Goal: Task Accomplishment & Management: Complete application form

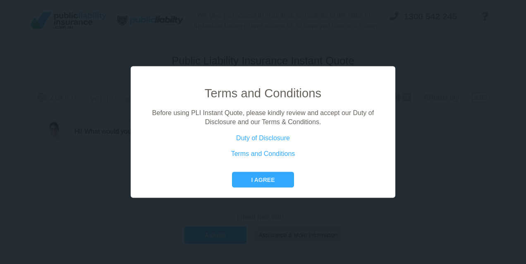
click at [285, 179] on button "I agree" at bounding box center [263, 180] width 62 height 16
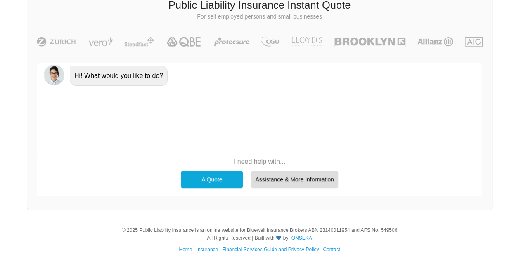
scroll to position [57, 0]
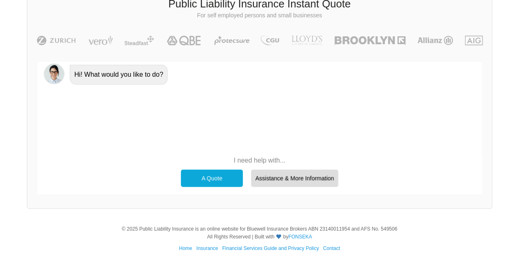
click at [212, 181] on div "A Quote" at bounding box center [212, 178] width 62 height 17
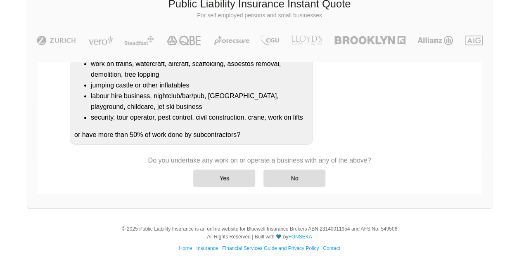
scroll to position [167, 0]
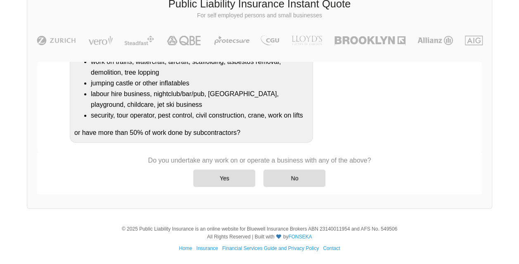
click at [305, 179] on div "No" at bounding box center [295, 178] width 62 height 17
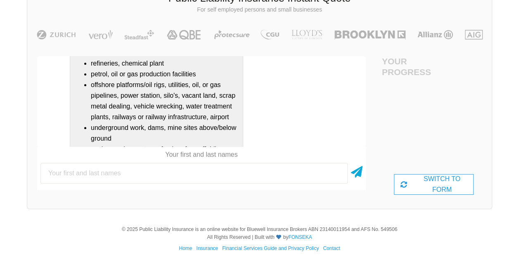
scroll to position [73, 0]
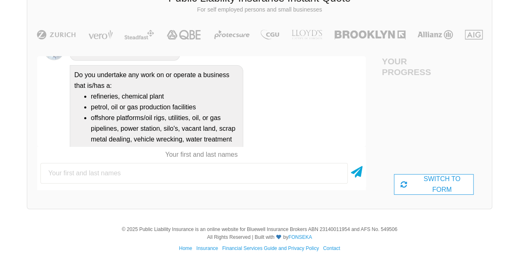
click at [256, 174] on input "text" at bounding box center [193, 173] width 307 height 21
type input "[PERSON_NAME]"
click at [354, 175] on icon at bounding box center [357, 170] width 12 height 15
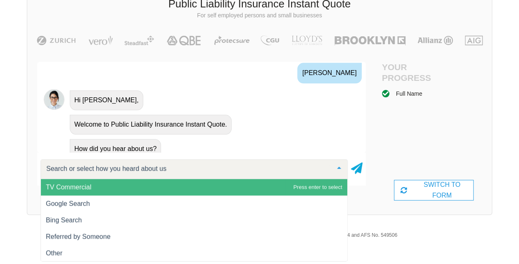
scroll to position [414, 0]
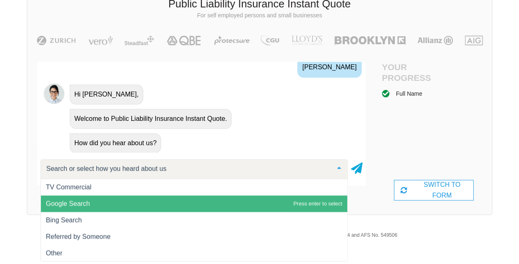
click at [153, 202] on span "Google Search" at bounding box center [194, 204] width 307 height 17
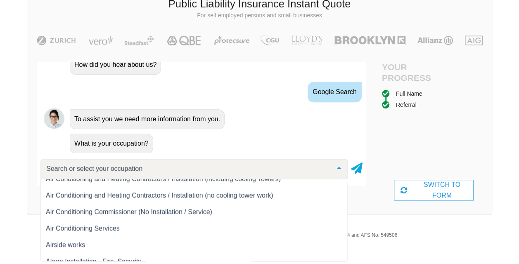
scroll to position [372, 0]
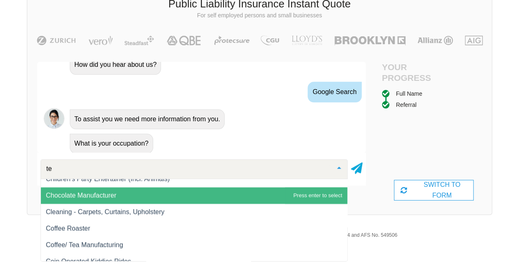
type input "tea"
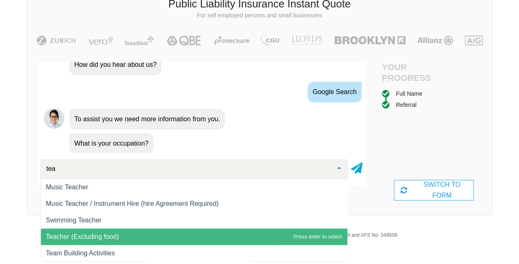
click at [176, 236] on span "Teacher (Excluding food)" at bounding box center [194, 237] width 307 height 17
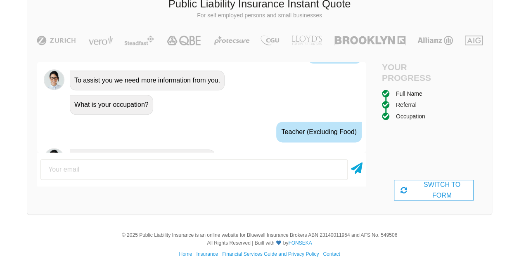
scroll to position [547, 0]
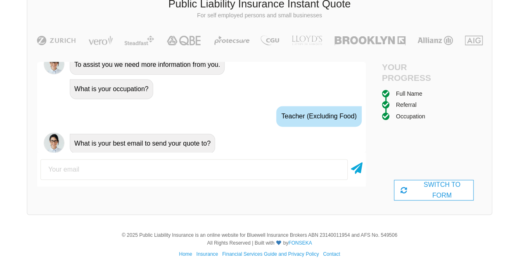
click at [196, 171] on input "email" at bounding box center [193, 170] width 307 height 21
type input "[EMAIL_ADDRESS][DOMAIN_NAME]"
click at [359, 166] on icon at bounding box center [357, 167] width 12 height 15
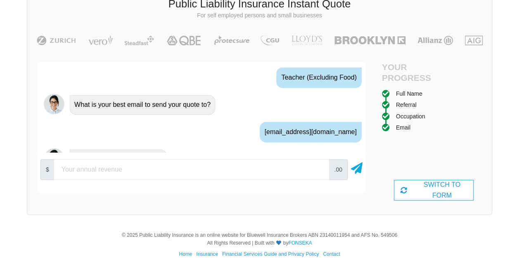
scroll to position [601, 0]
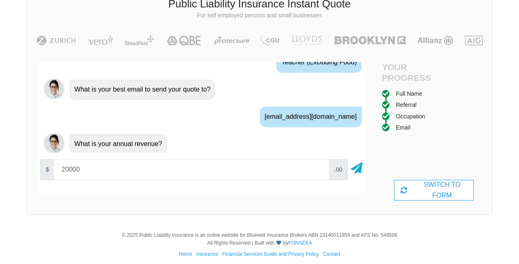
type input "30000"
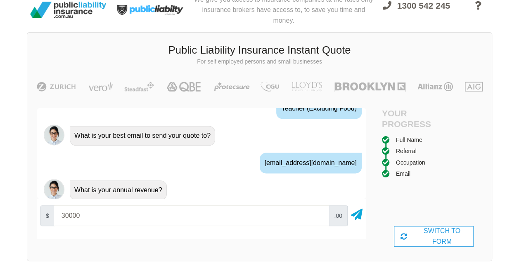
scroll to position [0, 0]
